Goal: Information Seeking & Learning: Learn about a topic

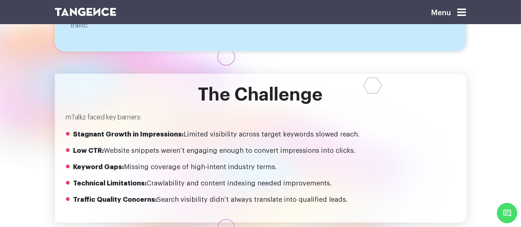
scroll to position [409, 0]
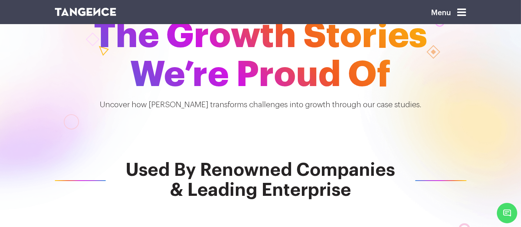
scroll to position [67, 0]
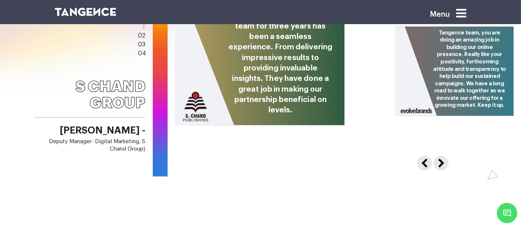
drag, startPoint x: 0, startPoint y: 0, endPoint x: 240, endPoint y: 122, distance: 269.4
click at [240, 122] on div "Working with the Tangence team for three years has been a seamless experience. …" at bounding box center [514, 91] width 678 height 169
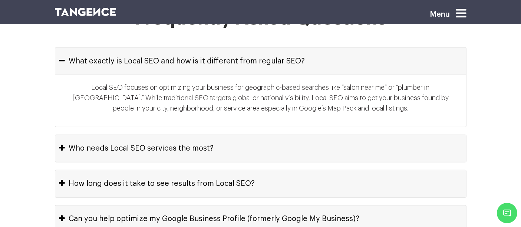
scroll to position [3616, 0]
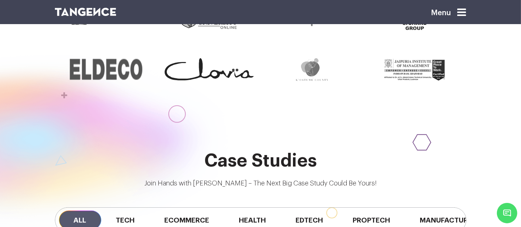
scroll to position [464, 0]
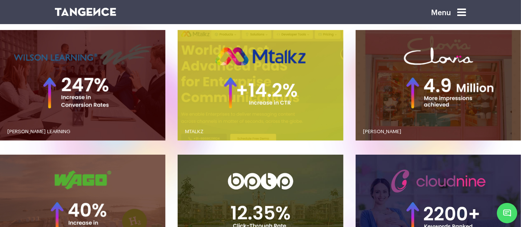
click at [178, 30] on button "MTALKZ" at bounding box center [260, 85] width 165 height 110
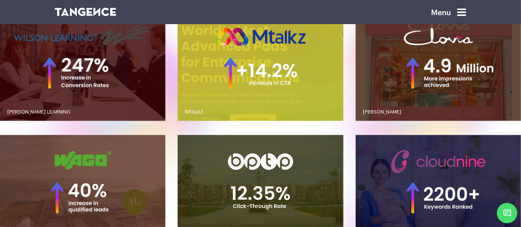
scroll to position [861, 0]
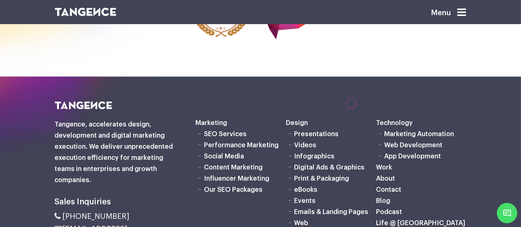
scroll to position [1513, 0]
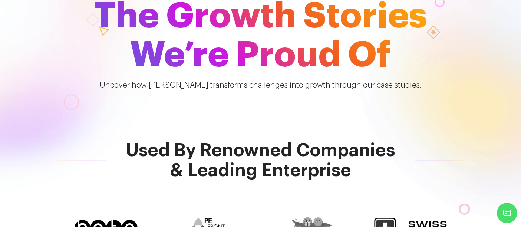
scroll to position [0, 0]
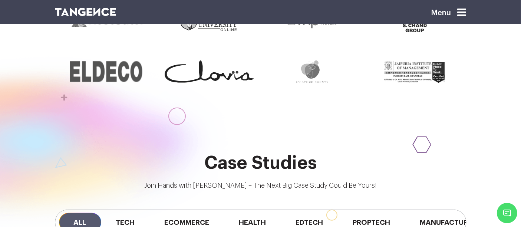
scroll to position [595, 0]
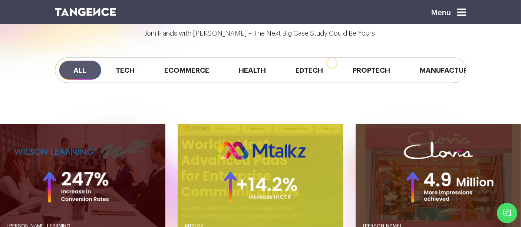
click at [178, 124] on button "MTALKZ" at bounding box center [260, 179] width 165 height 110
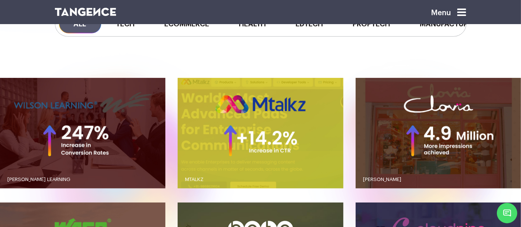
click at [178, 78] on button "MTALKZ" at bounding box center [260, 133] width 165 height 110
